Goal: Transaction & Acquisition: Purchase product/service

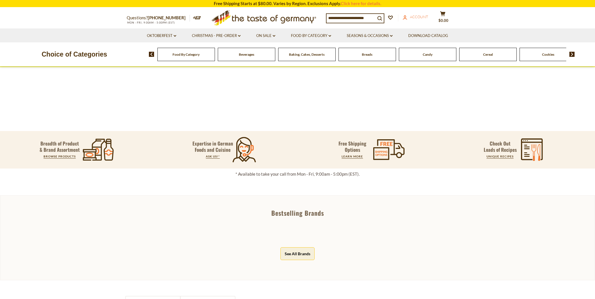
drag, startPoint x: 0, startPoint y: 0, endPoint x: 416, endPoint y: 16, distance: 415.9
click at [416, 16] on span "Account" at bounding box center [419, 17] width 18 height 5
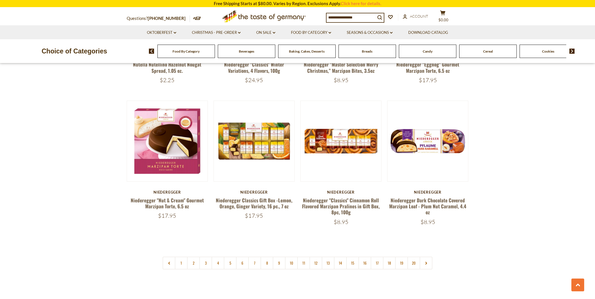
scroll to position [1327, 0]
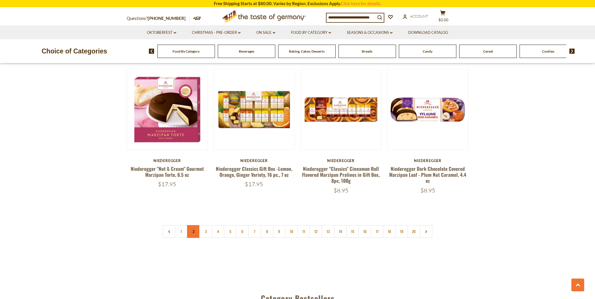
click at [192, 225] on link "2" at bounding box center [193, 231] width 13 height 13
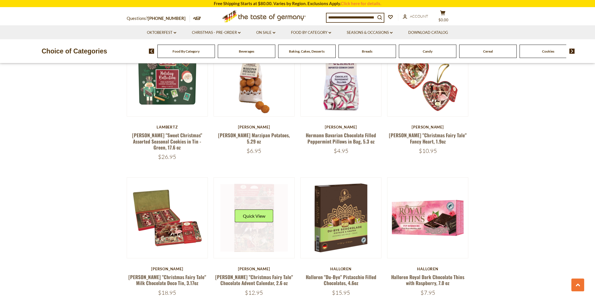
scroll to position [347, 0]
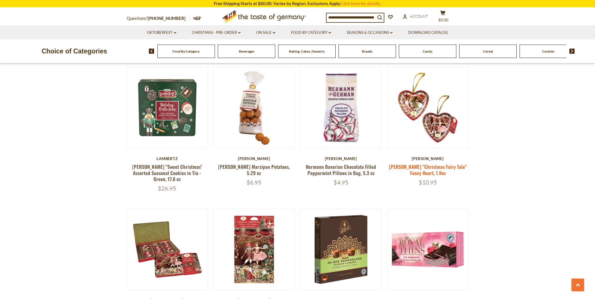
click at [411, 163] on link "Heidel "Christmas Fairy Tale" Fancy Heart, 1.9oz" at bounding box center [428, 169] width 78 height 13
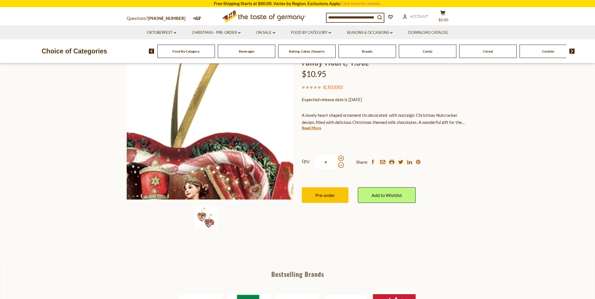
scroll to position [95, 0]
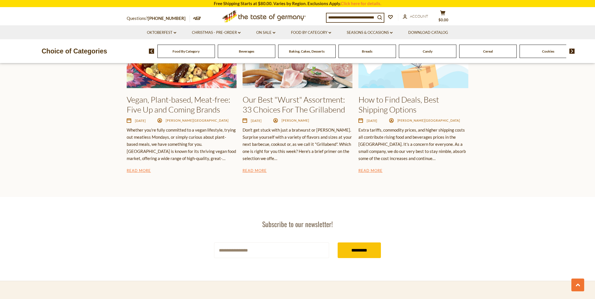
scroll to position [950, 0]
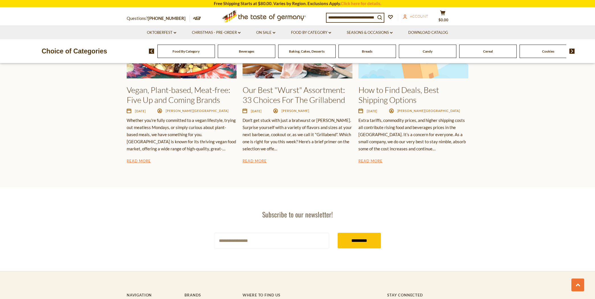
click at [415, 13] on link "account Account" at bounding box center [415, 16] width 25 height 6
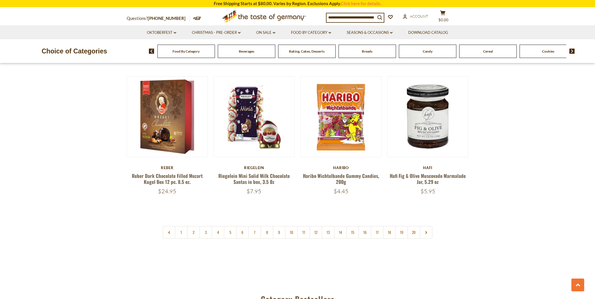
scroll to position [1327, 0]
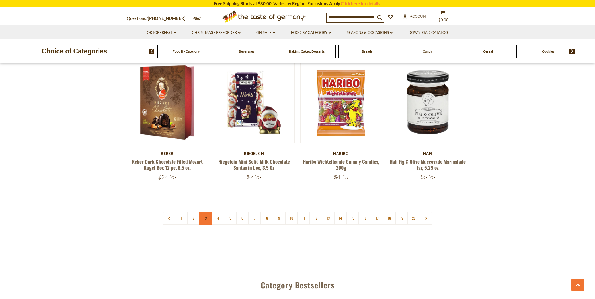
click at [204, 212] on link "3" at bounding box center [205, 218] width 13 height 13
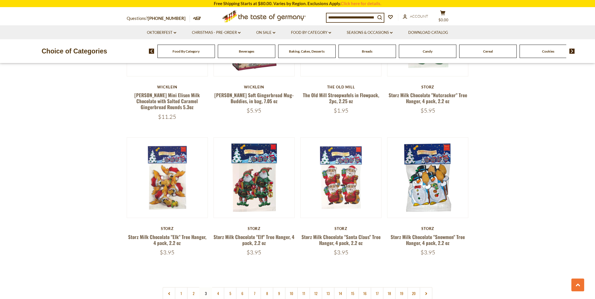
scroll to position [1264, 0]
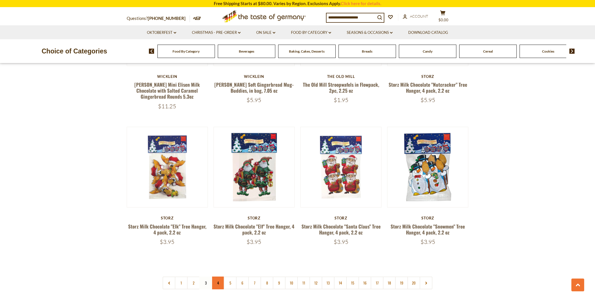
click at [217, 277] on link "4" at bounding box center [217, 283] width 13 height 13
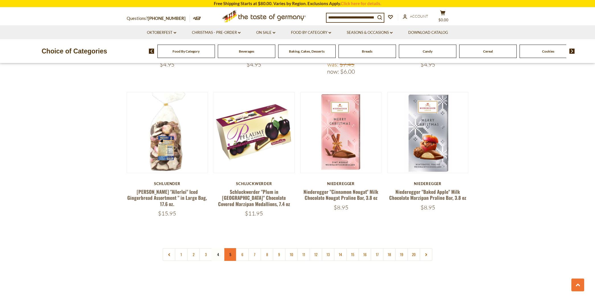
scroll to position [1295, 0]
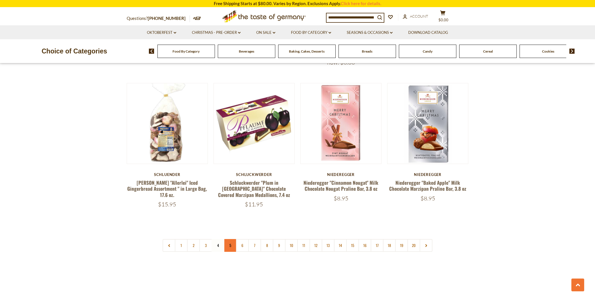
click at [229, 240] on link "5" at bounding box center [230, 245] width 13 height 13
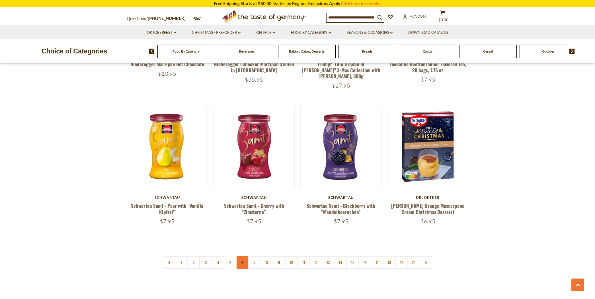
click at [242, 256] on link "6" at bounding box center [242, 262] width 13 height 13
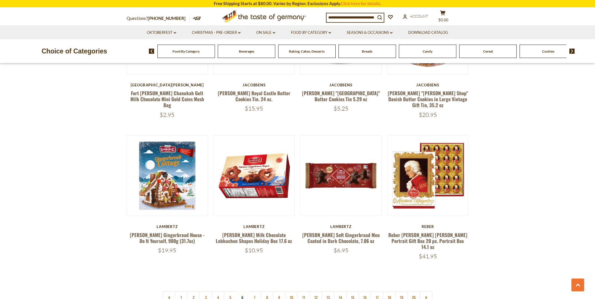
scroll to position [1264, 0]
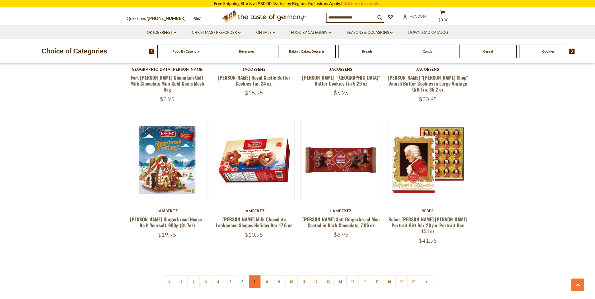
click at [252, 276] on link "7" at bounding box center [254, 282] width 13 height 13
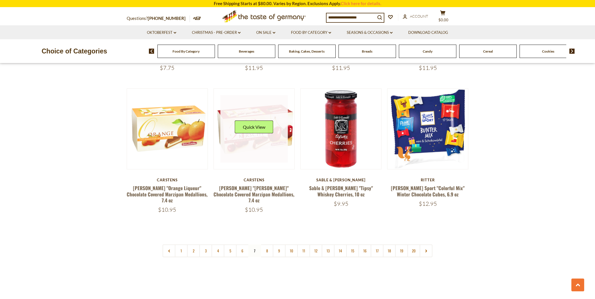
scroll to position [1295, 0]
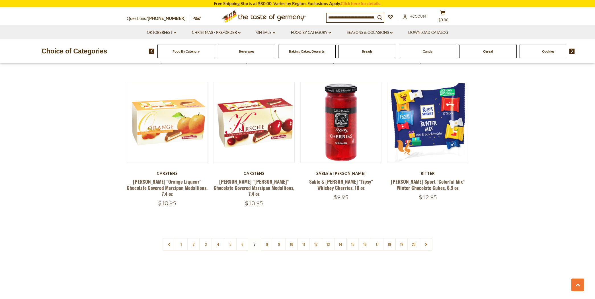
click at [252, 238] on nav "1 2 3 4 5 6 7 8 9 10 11 12 13 14 15 16 17 18 19 20" at bounding box center [297, 244] width 270 height 13
click at [265, 238] on link "8" at bounding box center [266, 244] width 13 height 13
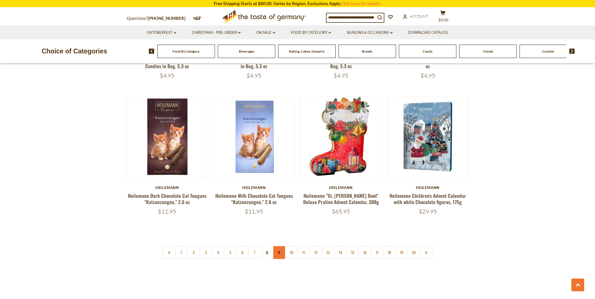
click at [277, 246] on link "9" at bounding box center [279, 252] width 13 height 13
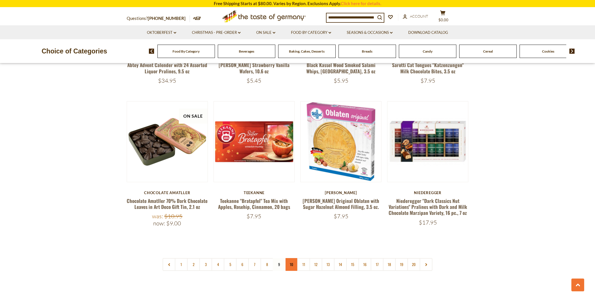
click at [291, 258] on link "10" at bounding box center [291, 264] width 13 height 13
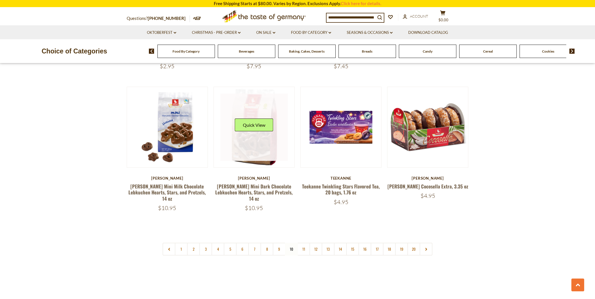
scroll to position [1327, 0]
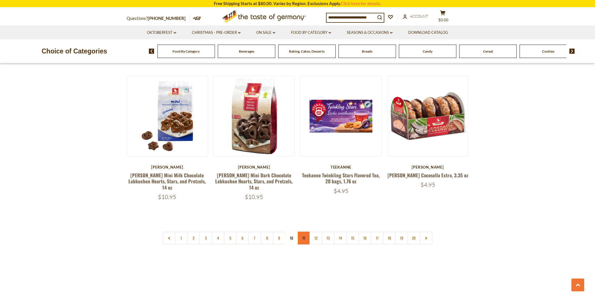
click at [303, 232] on link "11" at bounding box center [303, 238] width 13 height 13
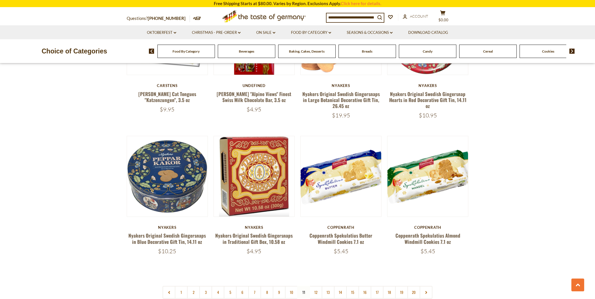
scroll to position [1295, 0]
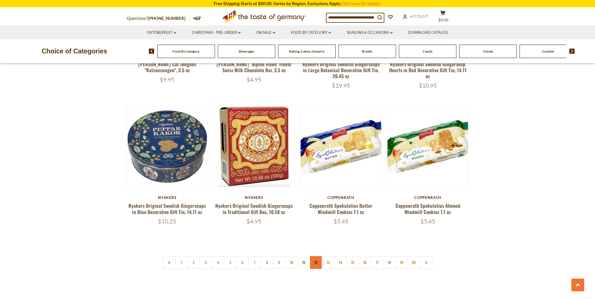
click at [315, 256] on link "12" at bounding box center [315, 262] width 13 height 13
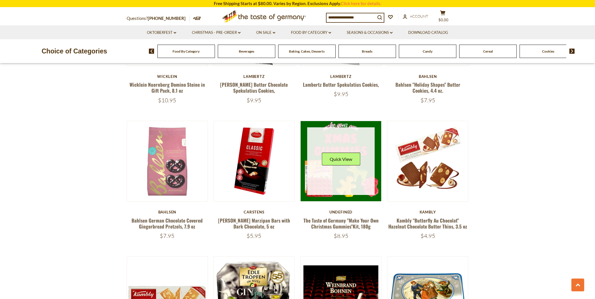
scroll to position [726, 0]
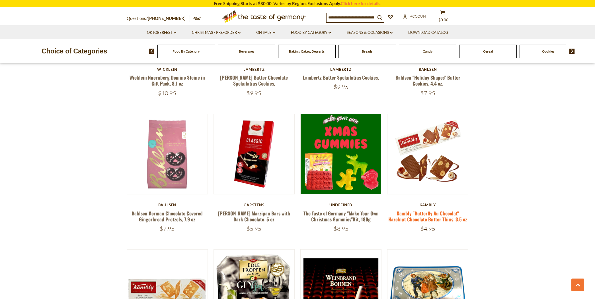
click at [423, 214] on link "Kambly "Butterfly Au Chocolat" Hazelnut Chocolate Butter Thins, 3.5 oz" at bounding box center [427, 216] width 79 height 13
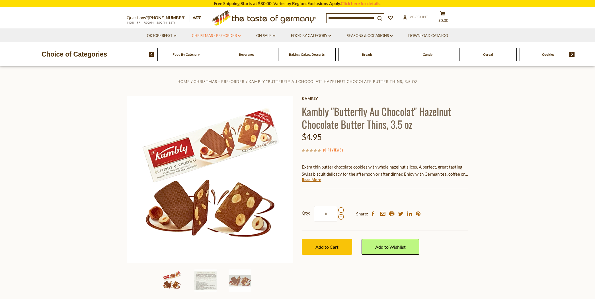
click at [214, 35] on link "Christmas - PRE-ORDER dropdown_arrow" at bounding box center [216, 36] width 49 height 6
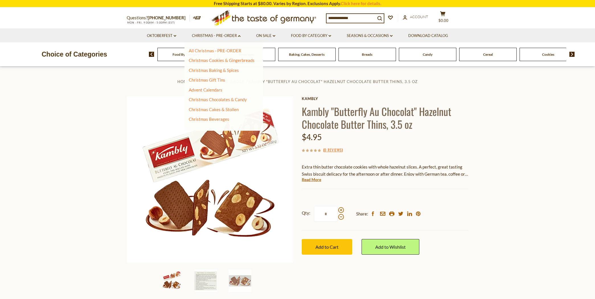
click at [209, 47] on div "All Christmas - PRE-ORDER Christmas Cookies & Gingerbreads Christmas Baking & S…" at bounding box center [223, 86] width 79 height 88
click at [209, 49] on link "All Christmas - PRE-ORDER" at bounding box center [215, 50] width 53 height 5
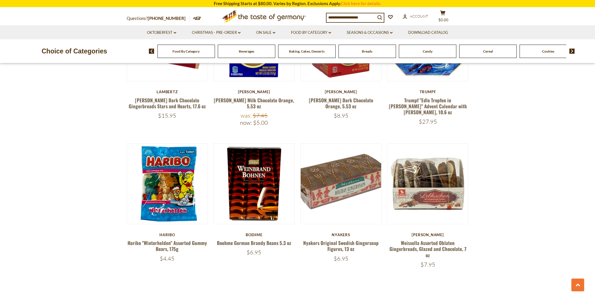
scroll to position [1264, 0]
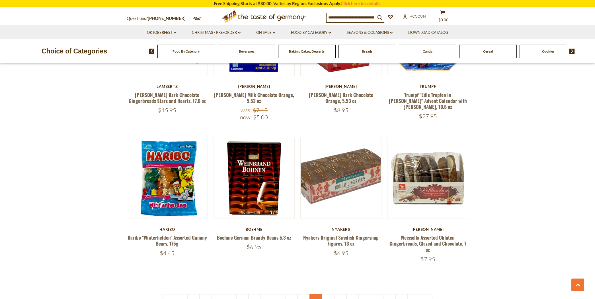
click at [315, 294] on link "12" at bounding box center [315, 300] width 13 height 13
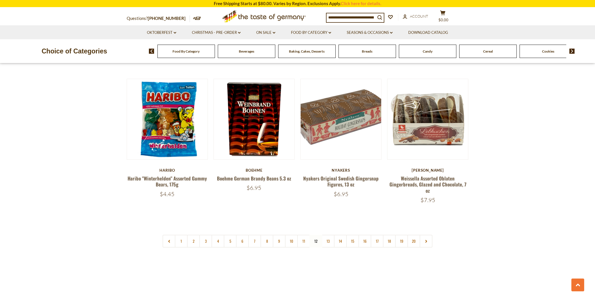
scroll to position [1327, 0]
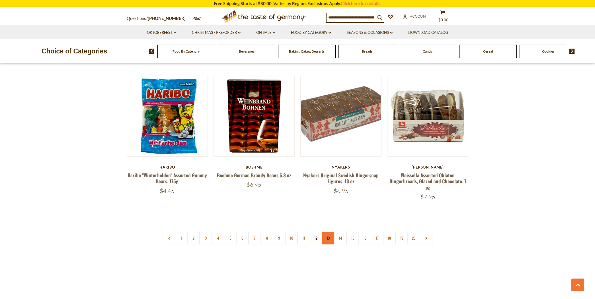
click at [327, 232] on link "13" at bounding box center [327, 238] width 13 height 13
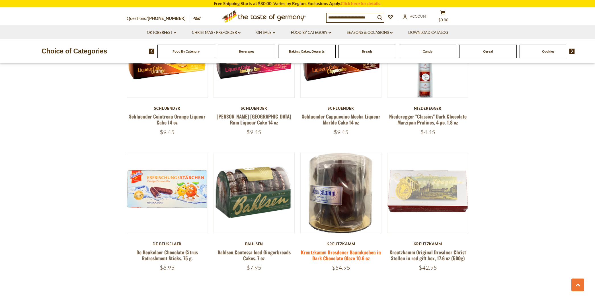
scroll to position [1264, 0]
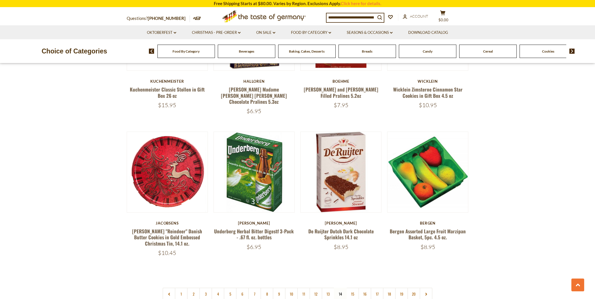
scroll to position [1327, 0]
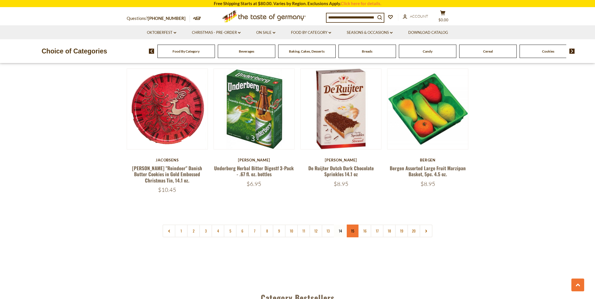
click at [353, 225] on link "15" at bounding box center [352, 231] width 13 height 13
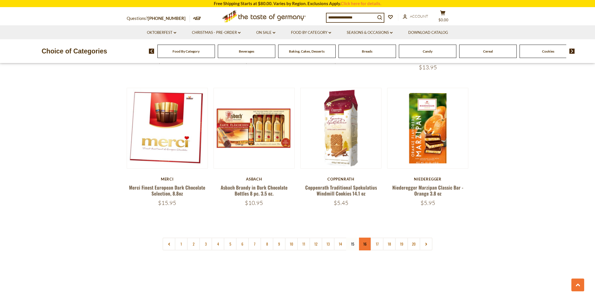
click at [364, 238] on link "16" at bounding box center [364, 244] width 13 height 13
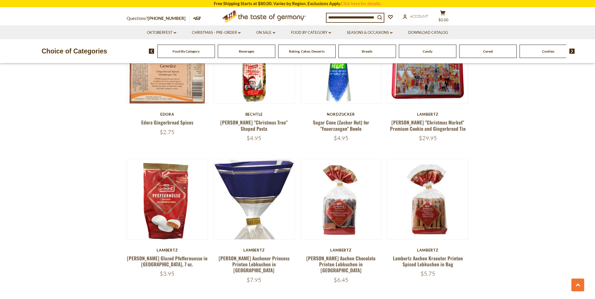
scroll to position [695, 0]
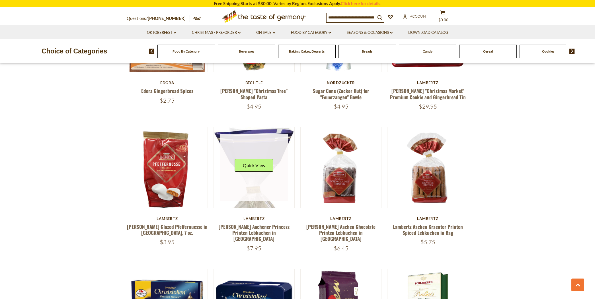
click at [258, 176] on div "Quick View" at bounding box center [254, 167] width 38 height 17
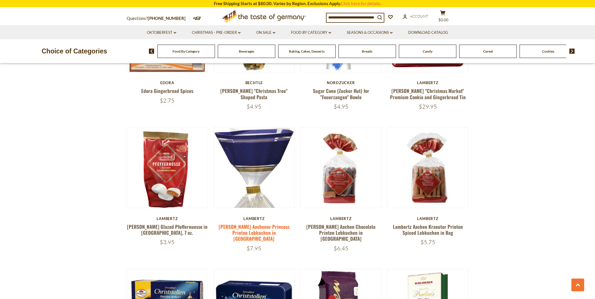
click at [257, 235] on link "Lambertz Aachener Princess Printen Lebkuchen in Bag" at bounding box center [253, 232] width 71 height 19
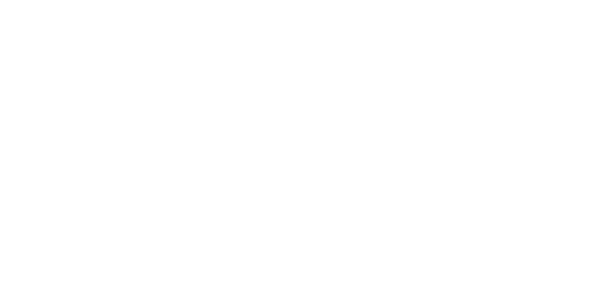
click at [0, 0] on html at bounding box center [0, 0] width 0 height 0
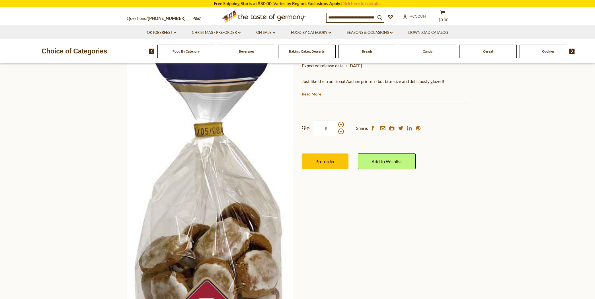
scroll to position [126, 0]
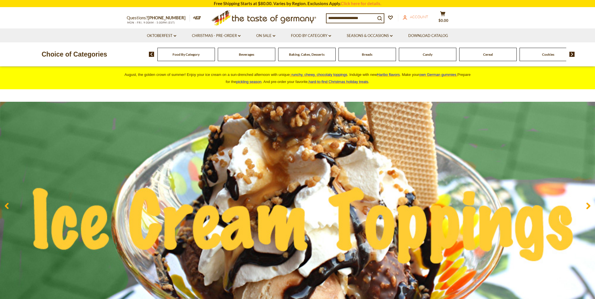
click at [412, 15] on span "Account" at bounding box center [419, 17] width 18 height 5
